Goal: Task Accomplishment & Management: Use online tool/utility

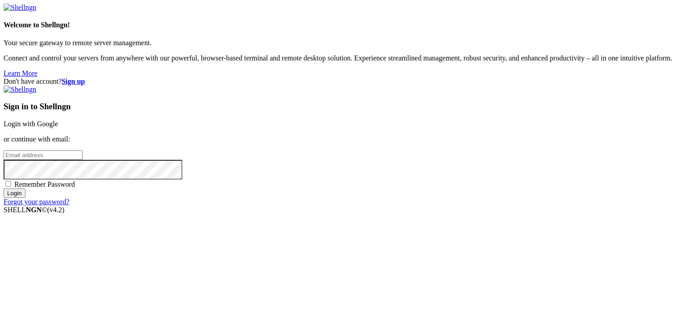
type input "[EMAIL_ADDRESS][PERSON_NAME][DOMAIN_NAME]"
click at [25, 198] on input "Login" at bounding box center [15, 192] width 22 height 9
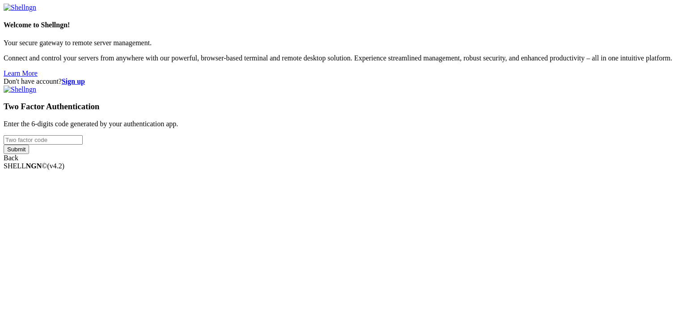
click at [83, 144] on input "number" at bounding box center [43, 139] width 79 height 9
type input "925994"
click at [29, 154] on input "Submit" at bounding box center [16, 148] width 25 height 9
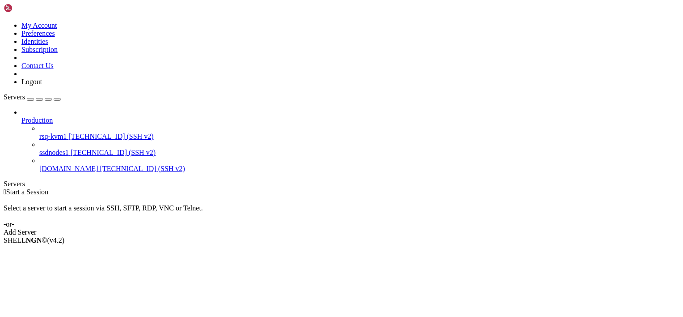
click at [30, 99] on div "button" at bounding box center [30, 99] width 0 height 0
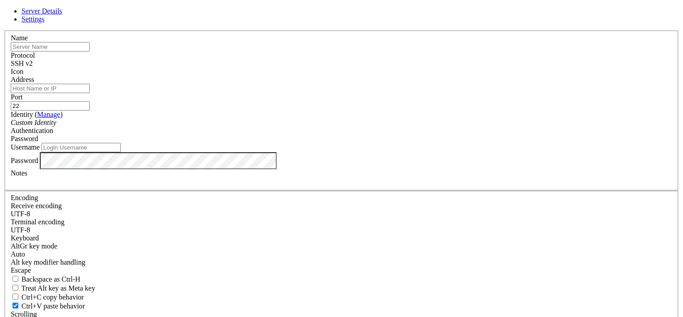
click at [393, 68] on div "SSH v2" at bounding box center [342, 63] width 662 height 8
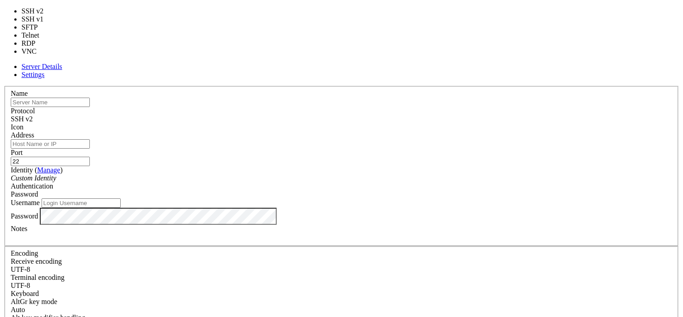
click at [409, 86] on div "Name Protocol SSH v2 Icon Address Port 22 ( Manage )" at bounding box center [342, 250] width 676 height 329
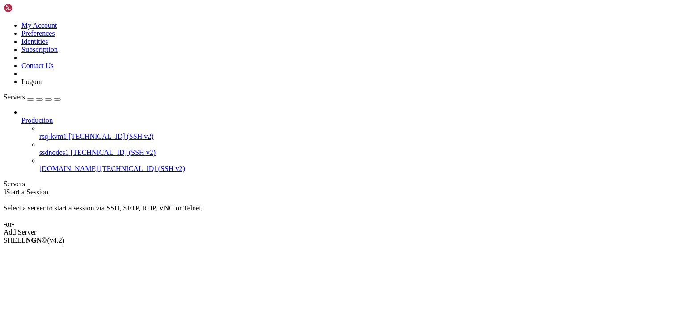
click at [67, 149] on link "ssdnodes1 [TECHNICAL_ID] (SSH v2)" at bounding box center [359, 153] width 641 height 8
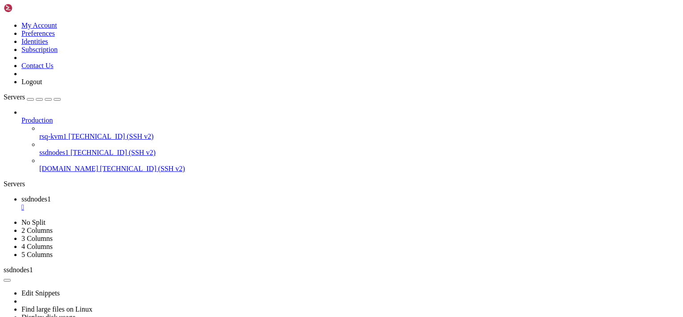
click at [51, 132] on link "rsq-kvm1 [TECHNICAL_ID] (SSH v2)" at bounding box center [359, 136] width 641 height 8
click at [48, 173] on div "Production rsq-kvm1 [TECHNICAL_ID] (SSH v2) ssdnodes1 [TECHNICAL_ID] (SSH v2) […" at bounding box center [342, 140] width 676 height 64
click at [68, 132] on span "[TECHNICAL_ID] (SSH v2)" at bounding box center [110, 136] width 85 height 8
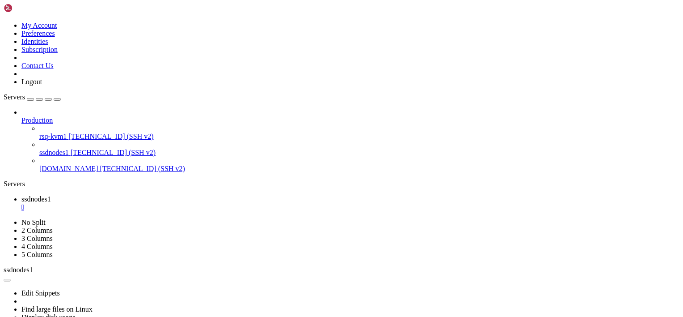
click at [68, 132] on span "[TECHNICAL_ID] (SSH v2)" at bounding box center [110, 136] width 85 height 8
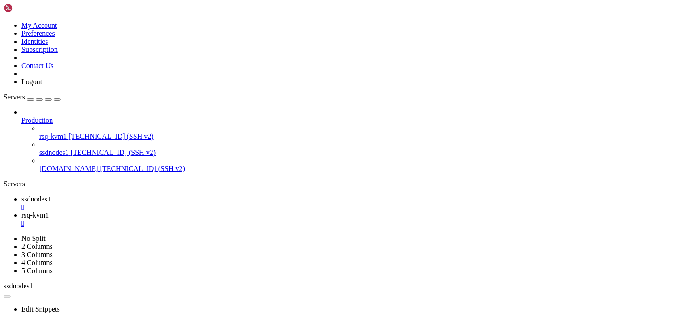
scroll to position [471, 0]
drag, startPoint x: 7, startPoint y: 736, endPoint x: 80, endPoint y: 748, distance: 74.0
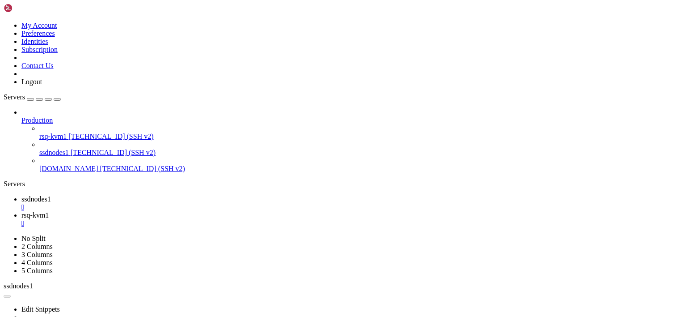
drag, startPoint x: 7, startPoint y: 578, endPoint x: 84, endPoint y: 661, distance: 113.6
drag, startPoint x: 6, startPoint y: 578, endPoint x: 32, endPoint y: 584, distance: 26.1
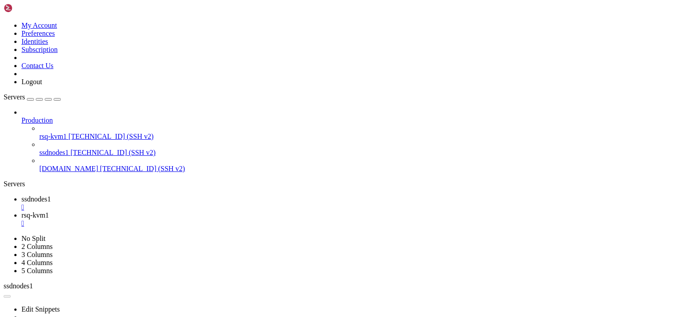
drag, startPoint x: 7, startPoint y: 575, endPoint x: 108, endPoint y: 747, distance: 199.3
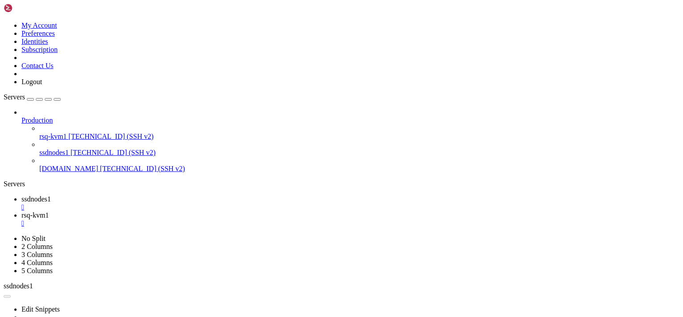
drag, startPoint x: 197, startPoint y: 672, endPoint x: 130, endPoint y: 698, distance: 71.5
drag, startPoint x: 146, startPoint y: 551, endPoint x: 83, endPoint y: 516, distance: 72.7
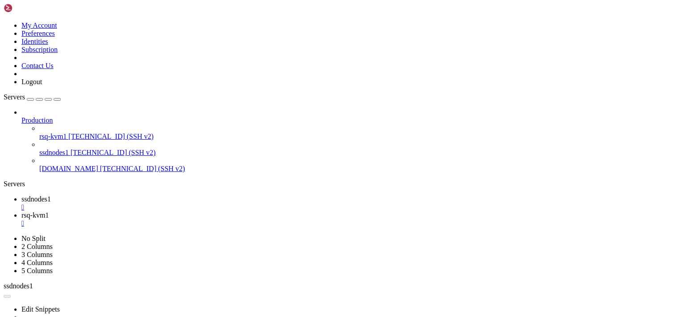
scroll to position [980, 0]
drag, startPoint x: 8, startPoint y: 562, endPoint x: 501, endPoint y: 738, distance: 523.1
drag, startPoint x: 492, startPoint y: 740, endPoint x: 8, endPoint y: 602, distance: 503.2
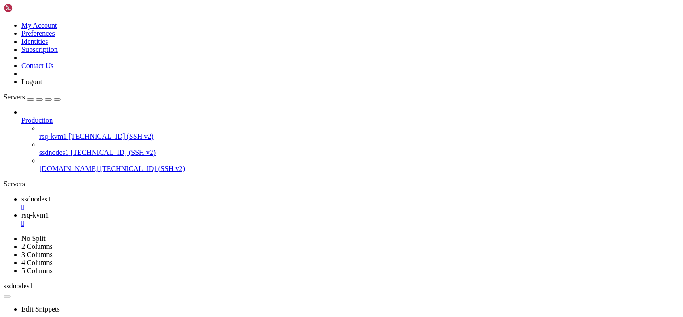
click at [39, 132] on link "rsq-kvm1 [TECHNICAL_ID] (SSH v2)" at bounding box center [359, 136] width 641 height 8
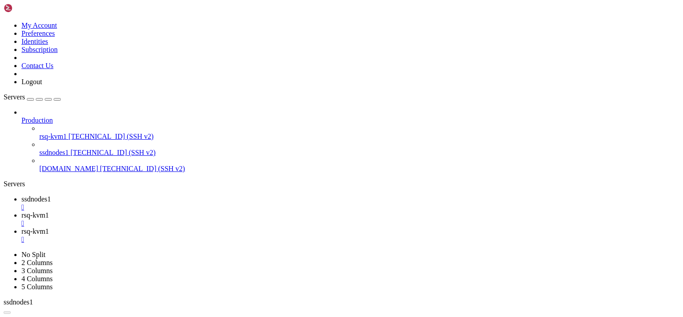
scroll to position [0, 0]
click at [49, 211] on span "rsq-kvm1" at bounding box center [34, 215] width 27 height 8
click at [264, 227] on link "rsq-kvm1 " at bounding box center [350, 235] width 658 height 16
click at [49, 211] on span "rsq-kvm1" at bounding box center [34, 215] width 27 height 8
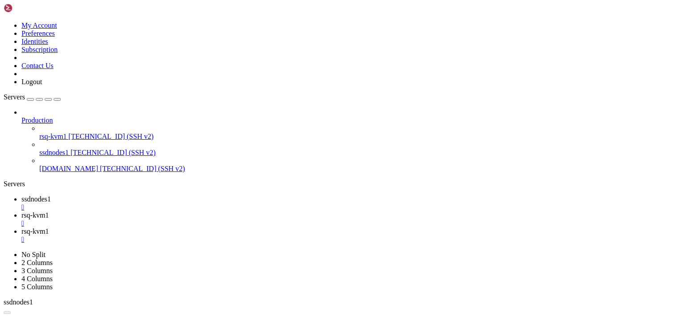
scroll to position [958, 0]
click at [164, 203] on div "" at bounding box center [350, 207] width 658 height 8
click at [218, 219] on div "" at bounding box center [350, 223] width 658 height 8
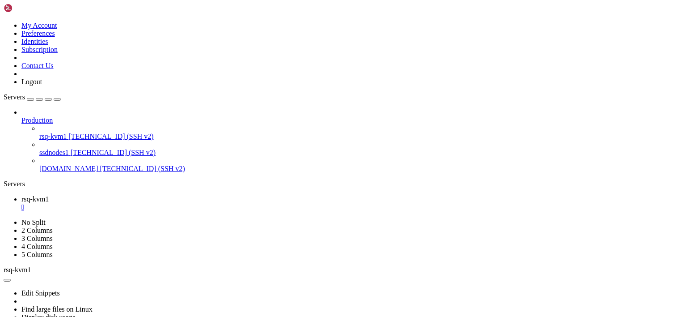
click at [163, 203] on div "" at bounding box center [350, 207] width 658 height 8
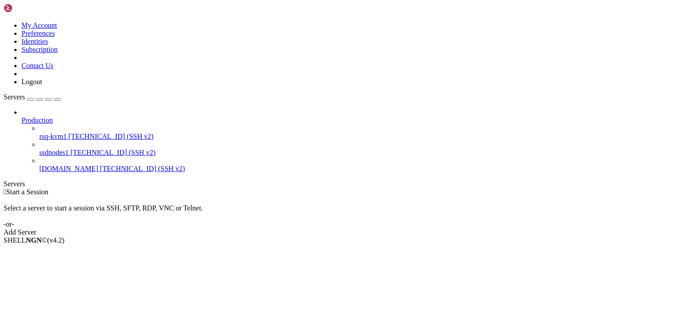
click at [68, 132] on span "[TECHNICAL_ID] (SSH v2)" at bounding box center [110, 136] width 85 height 8
